Goal: Book appointment/travel/reservation

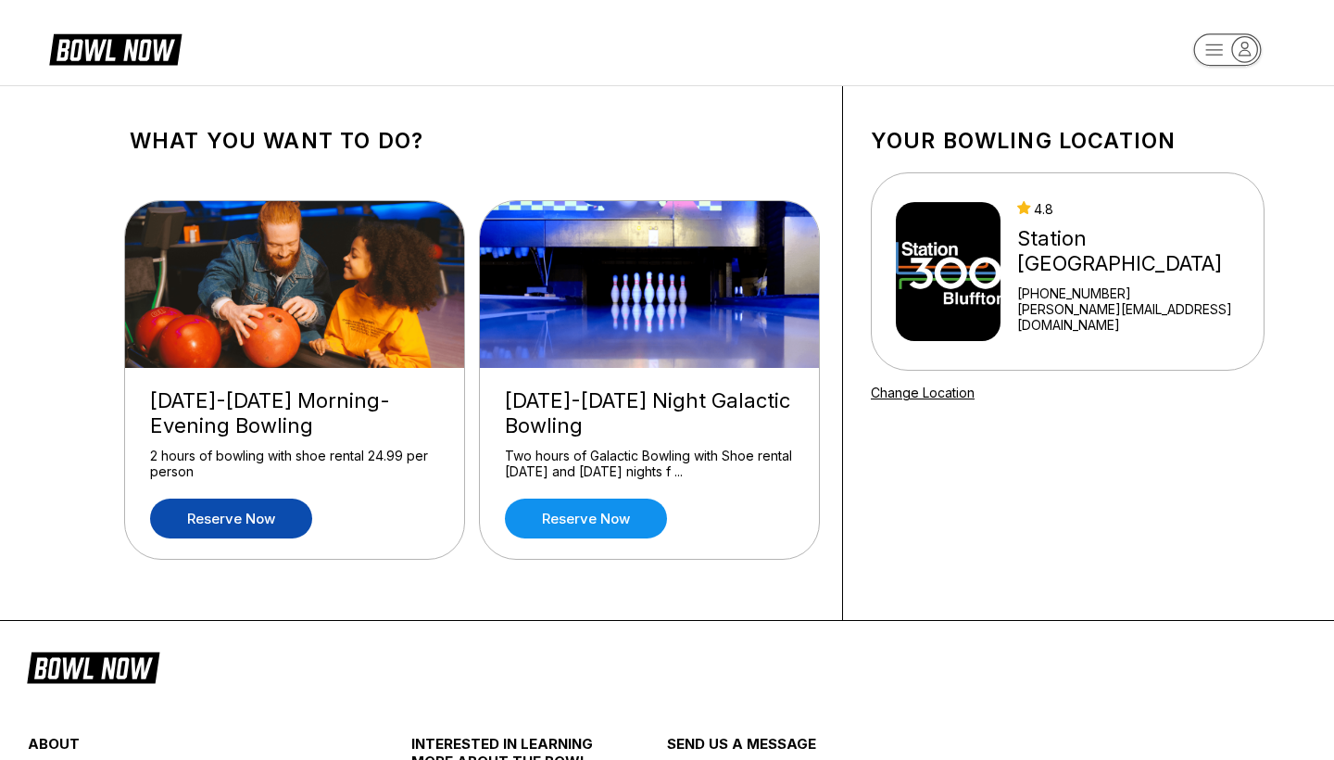
click at [278, 519] on link "Reserve now" at bounding box center [231, 518] width 162 height 40
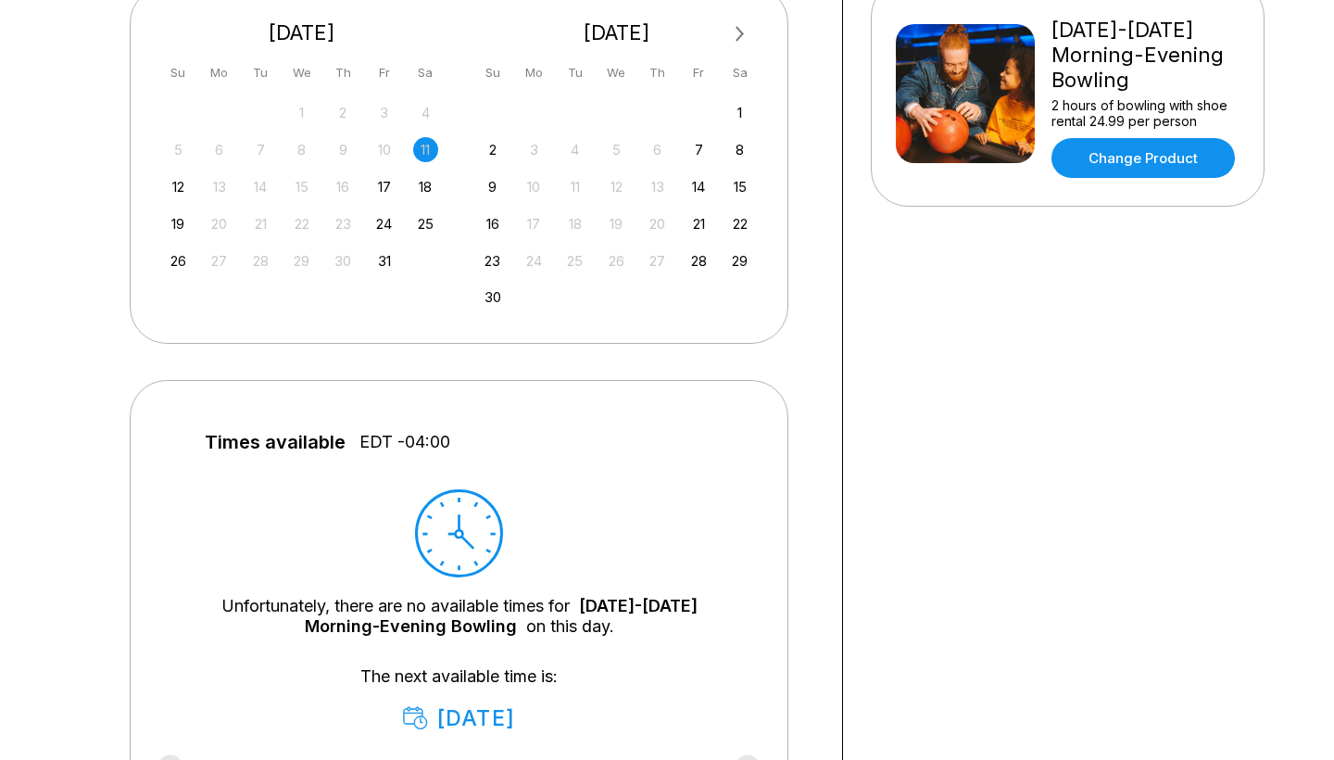
scroll to position [407, 0]
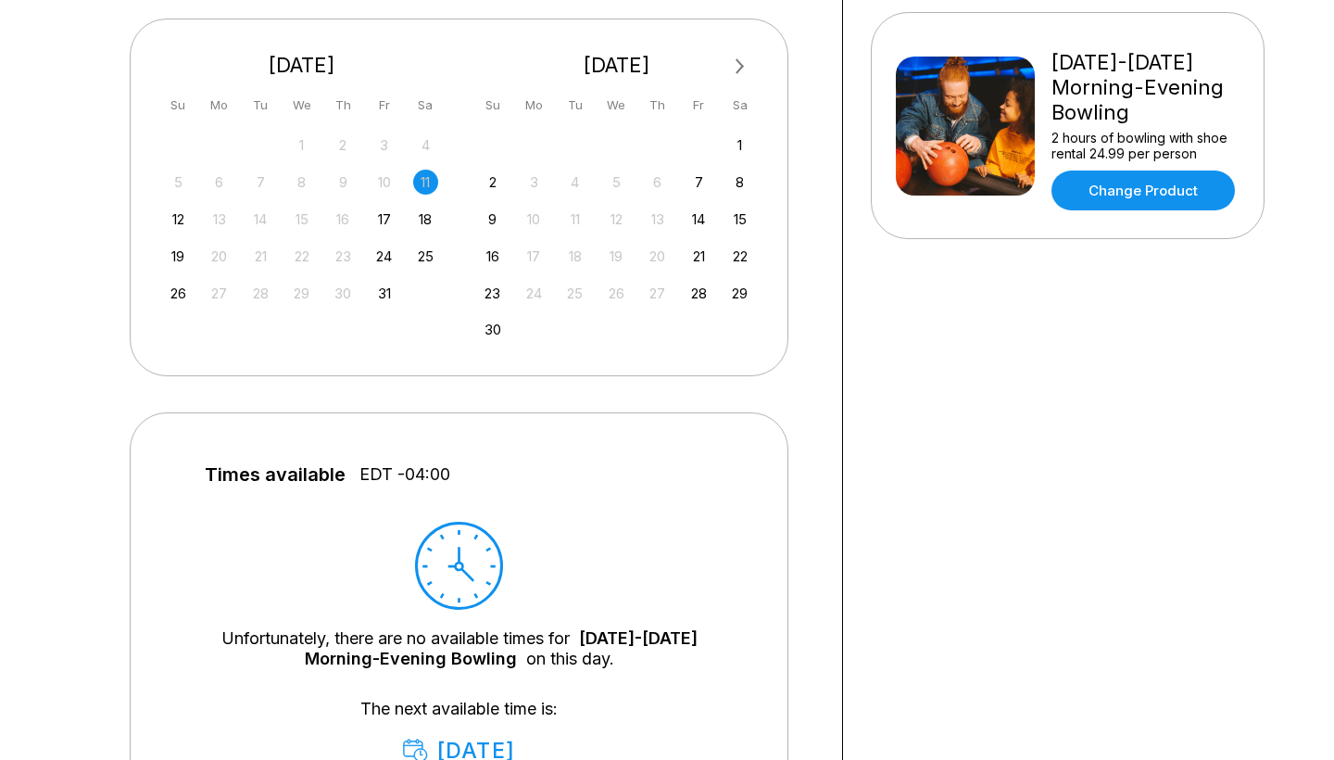
click at [423, 182] on div "11" at bounding box center [425, 182] width 25 height 25
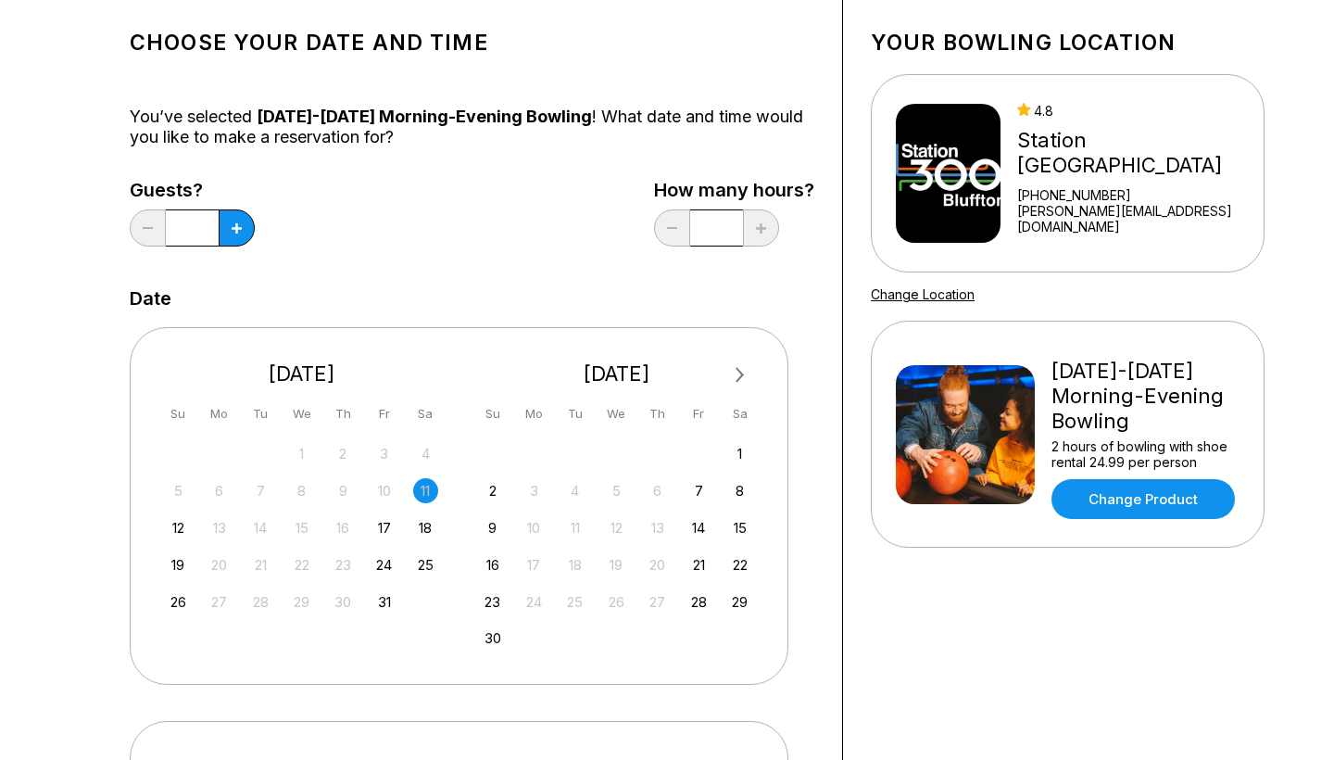
scroll to position [97, 0]
click at [422, 486] on div "11" at bounding box center [425, 491] width 25 height 25
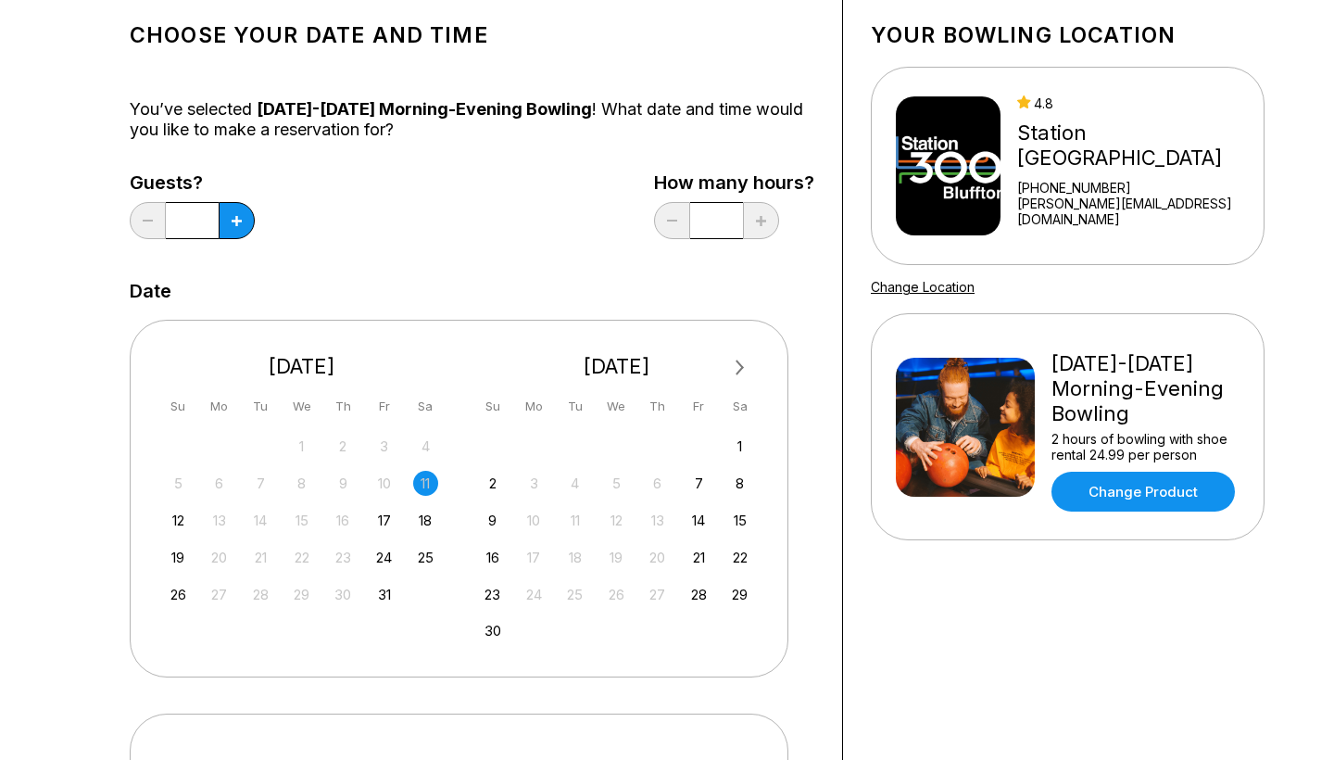
scroll to position [105, 0]
click at [426, 475] on div "11" at bounding box center [425, 484] width 25 height 25
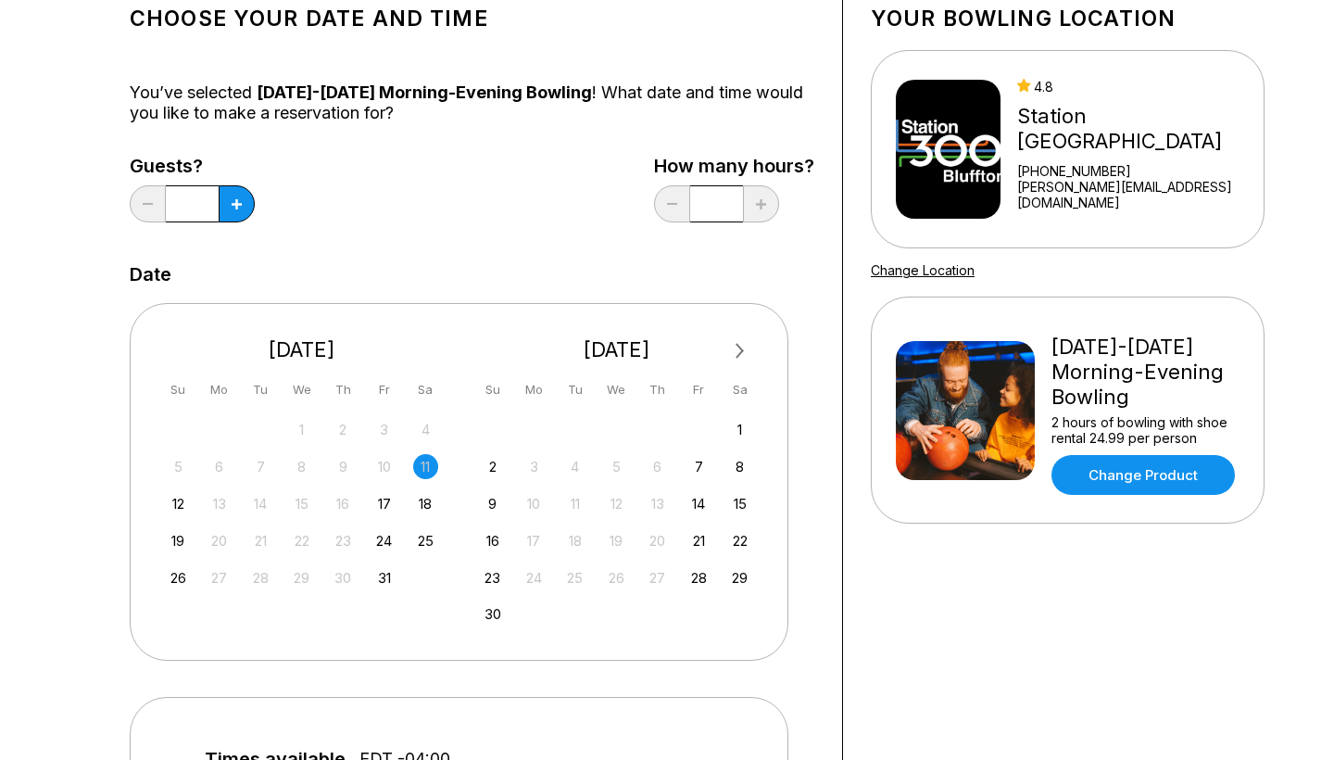
scroll to position [129, 0]
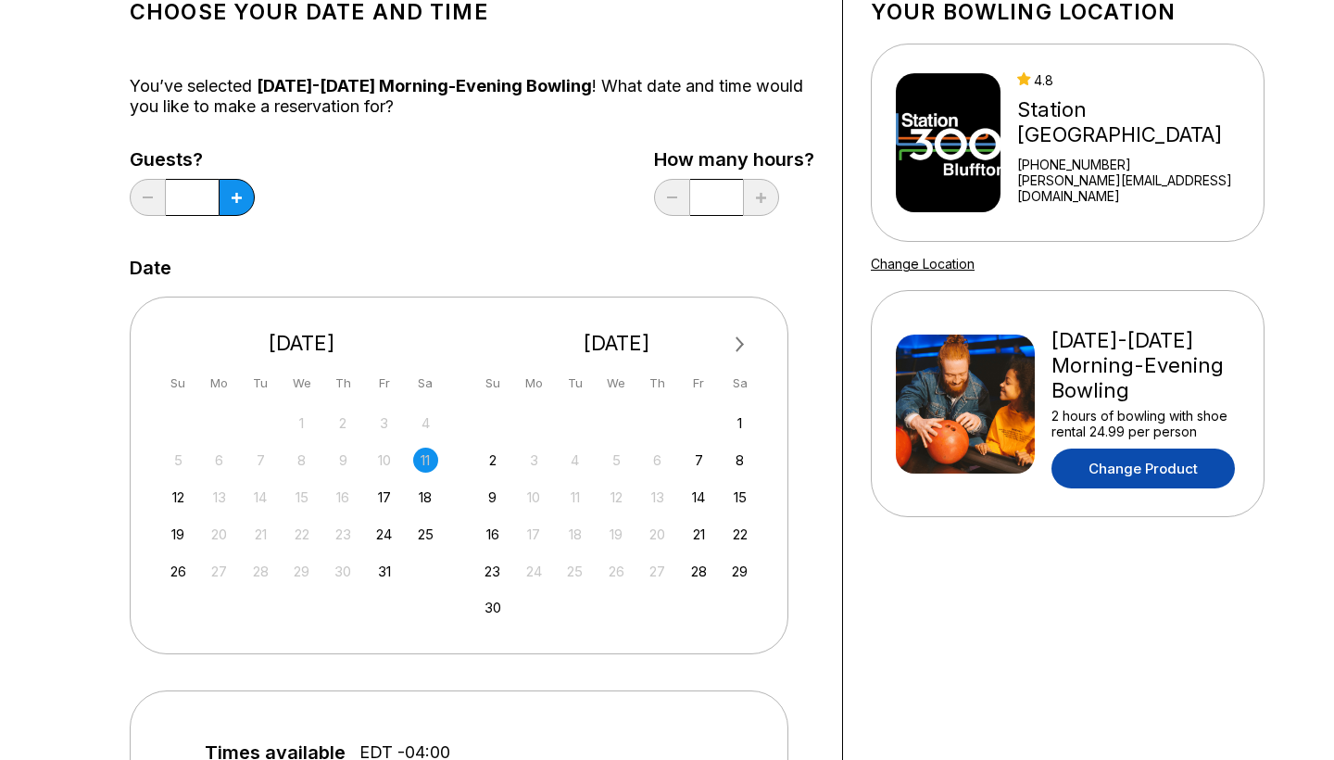
click at [1123, 465] on link "Change Product" at bounding box center [1143, 468] width 183 height 40
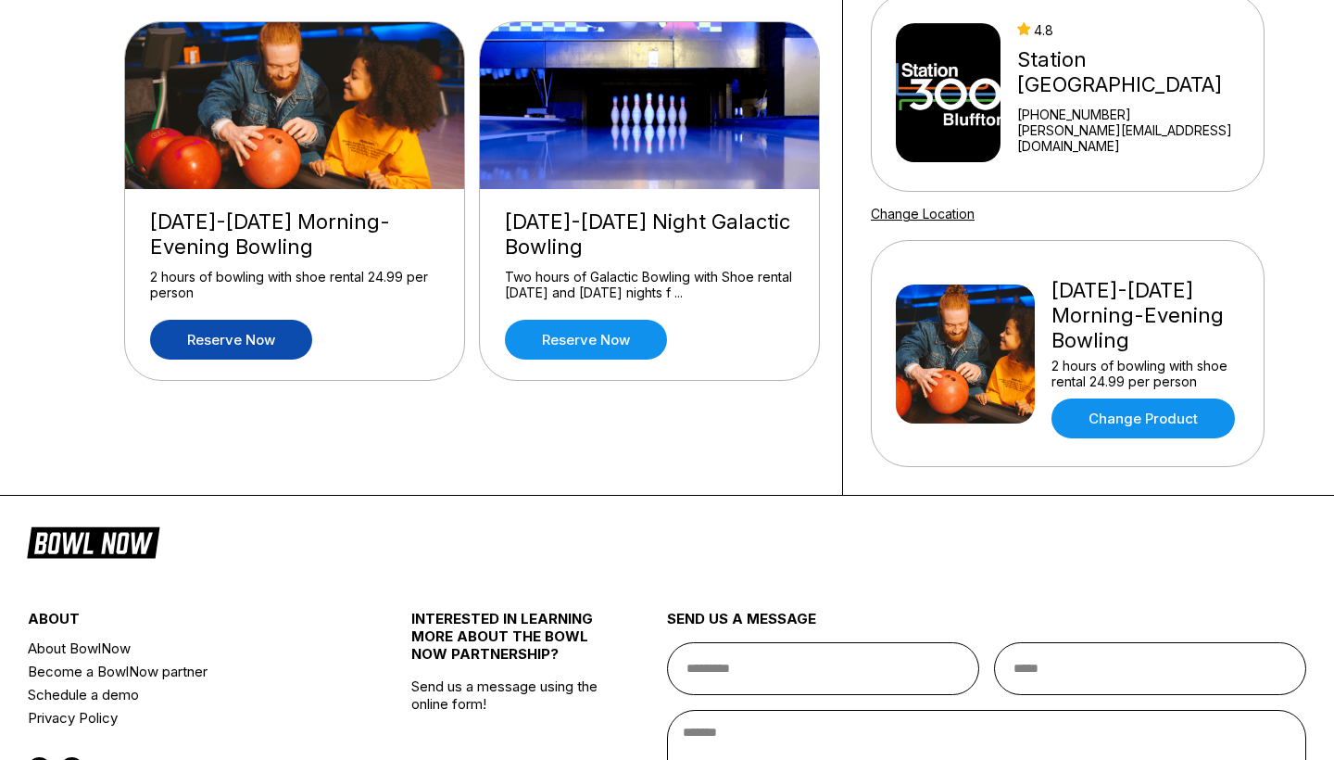
scroll to position [18, 0]
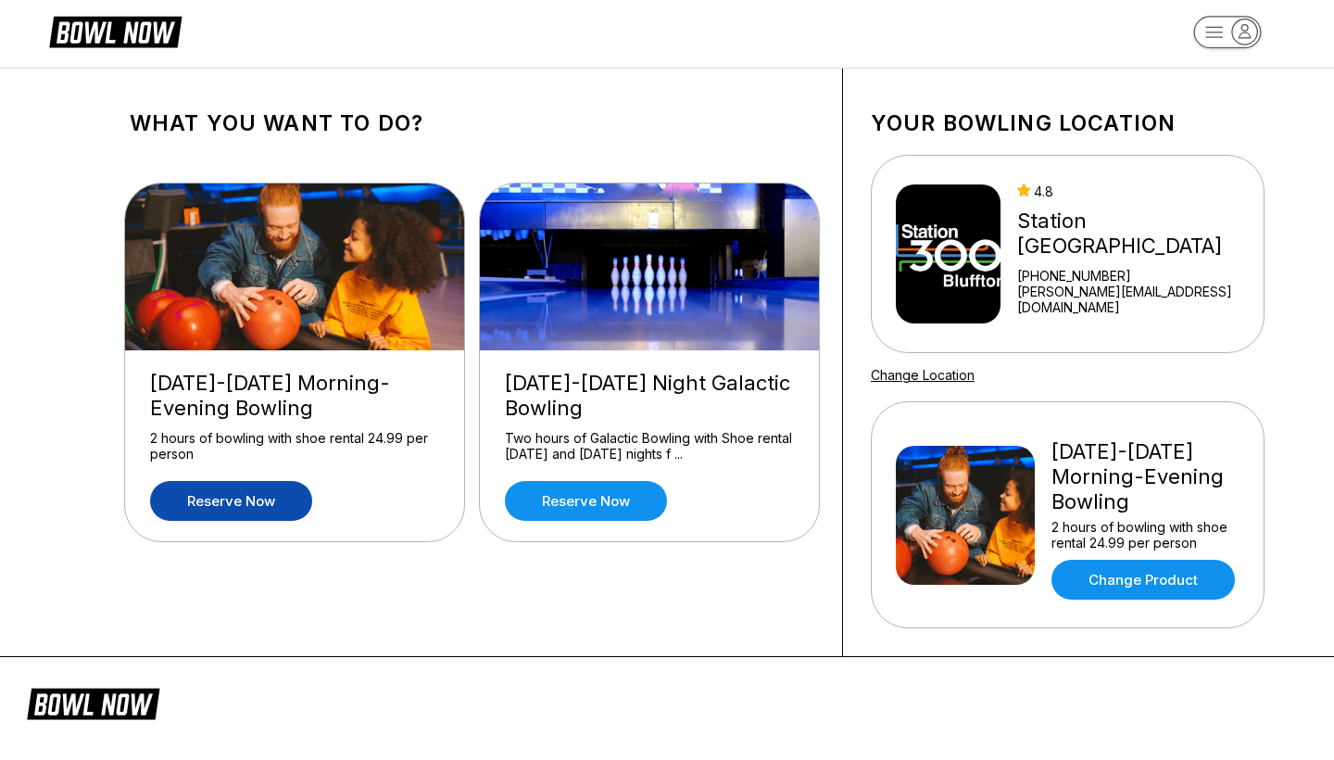
click at [249, 500] on link "Reserve now" at bounding box center [231, 501] width 162 height 40
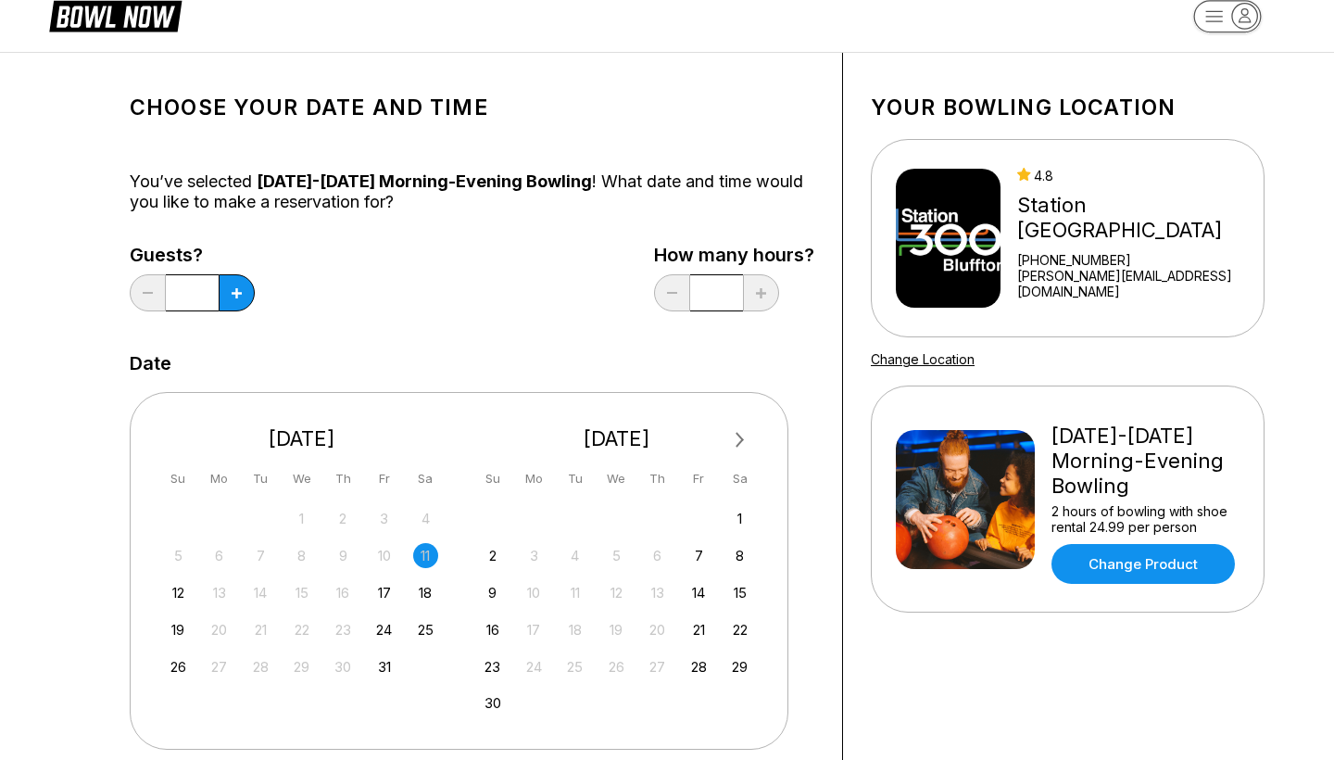
scroll to position [36, 0]
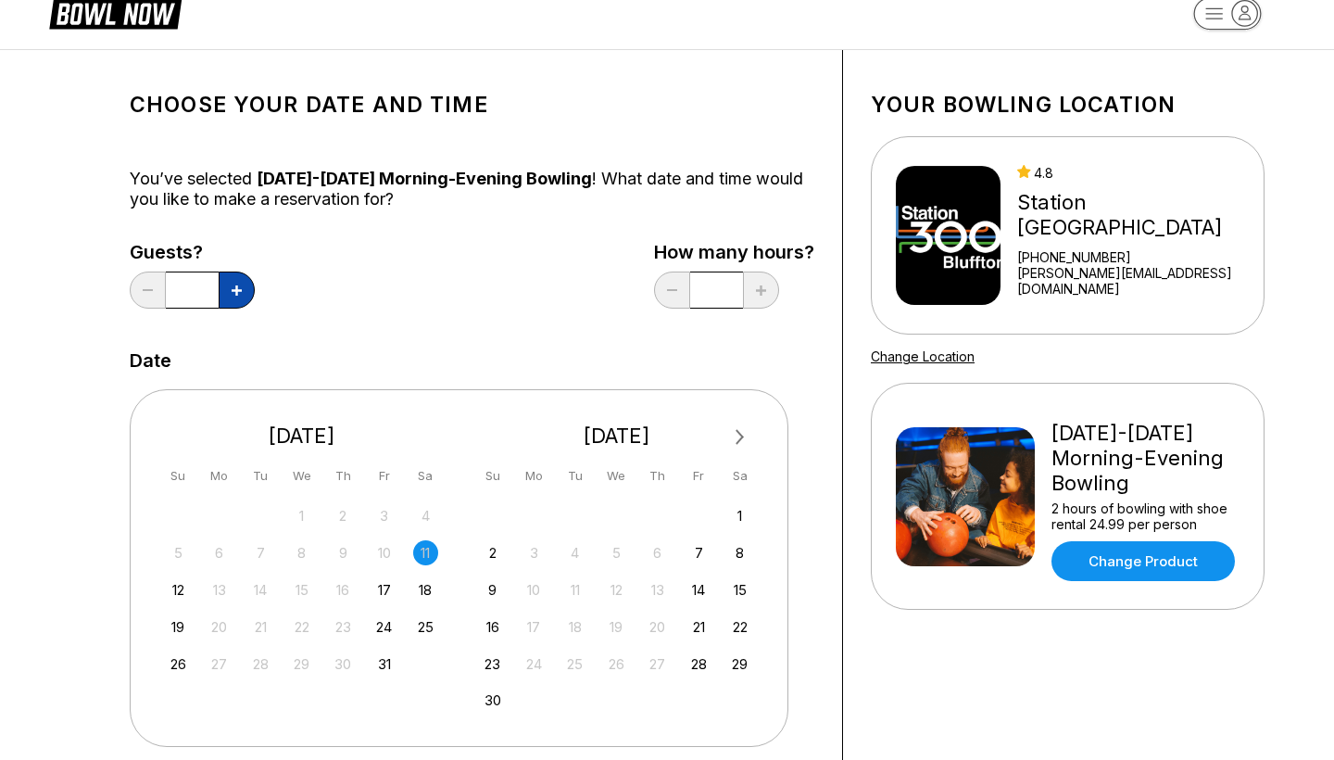
click at [236, 288] on icon at bounding box center [237, 290] width 10 height 10
click at [234, 289] on icon at bounding box center [237, 290] width 10 height 10
type input "*"
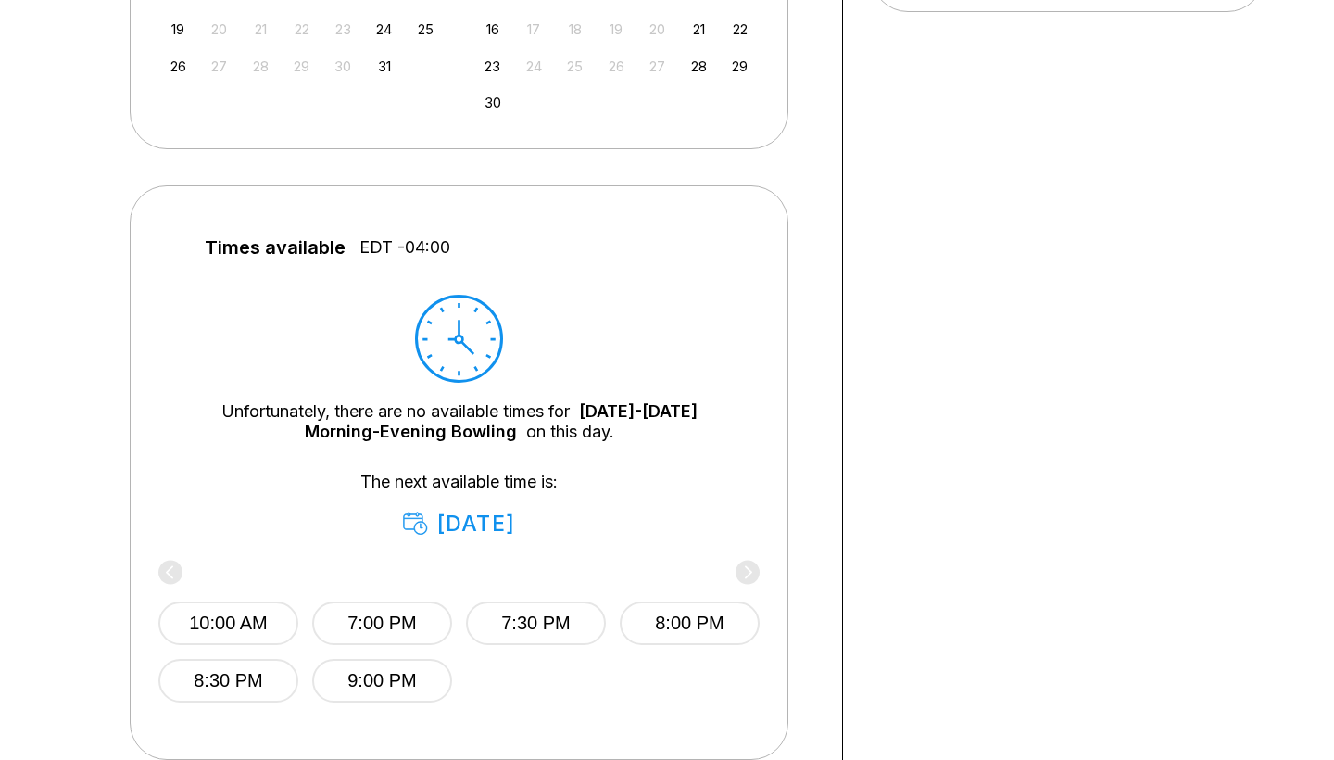
scroll to position [731, 0]
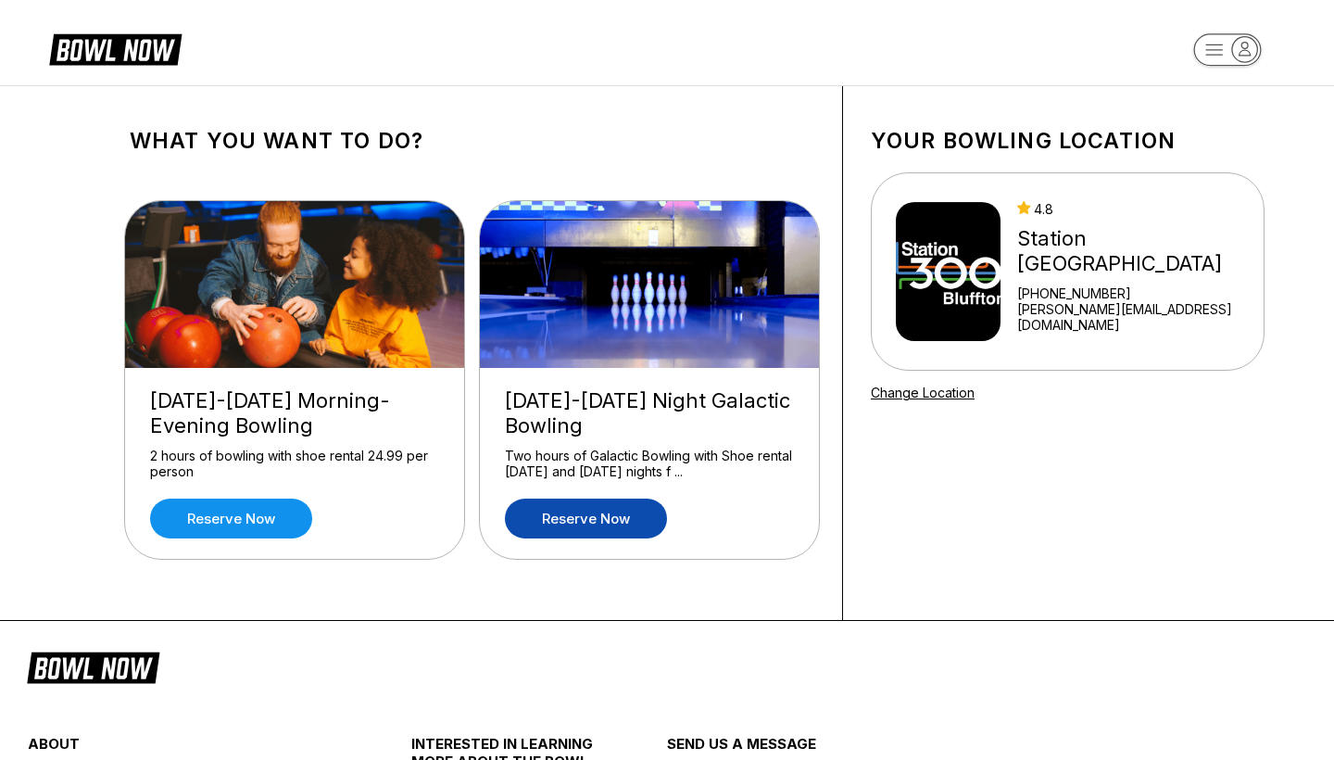
click at [639, 516] on link "Reserve now" at bounding box center [586, 518] width 162 height 40
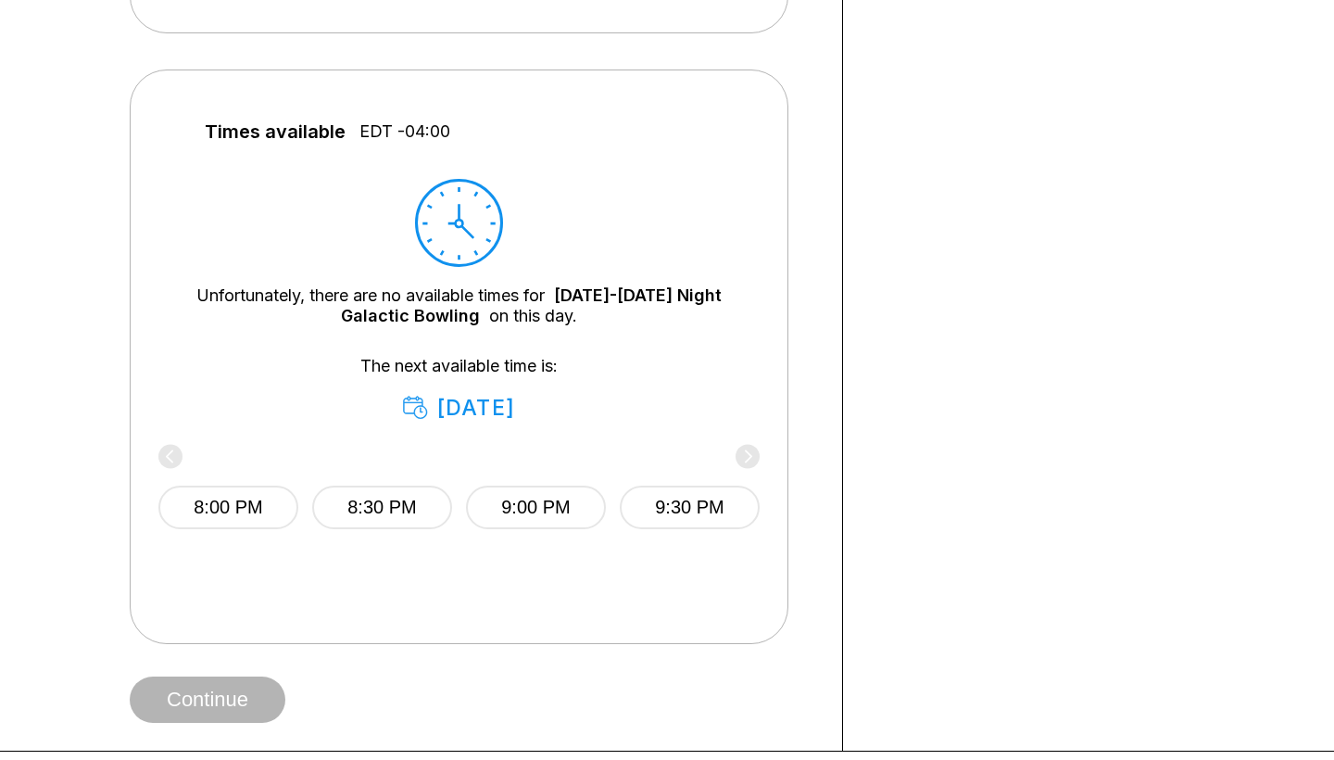
scroll to position [752, 0]
